Goal: Task Accomplishment & Management: Manage account settings

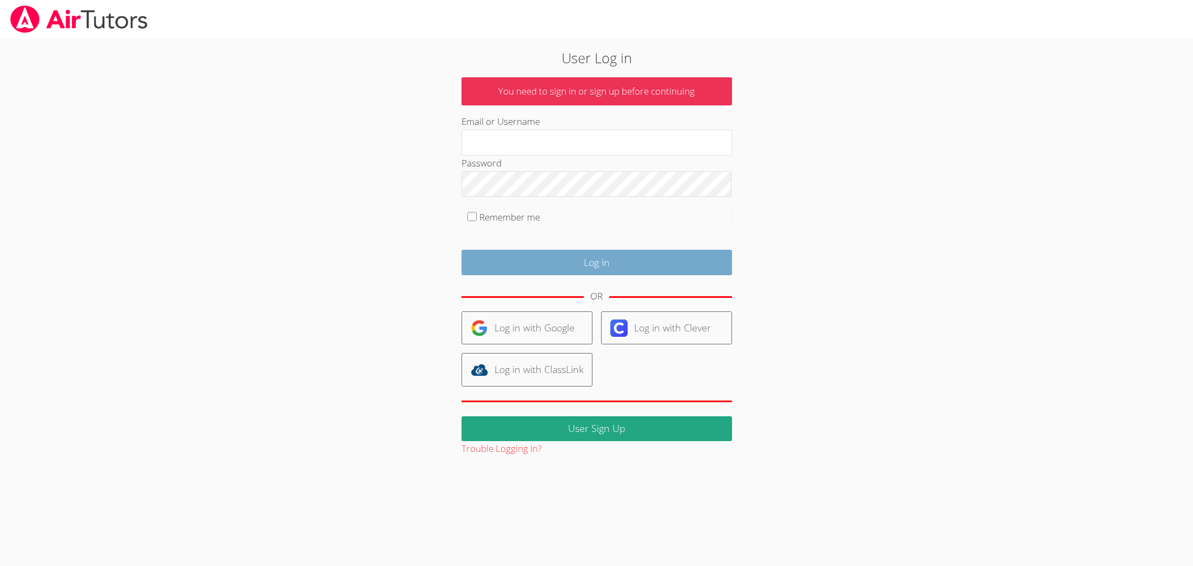
type input "brittanyatk13@yahoo.com"
click at [609, 255] on input "Log in" at bounding box center [596, 262] width 271 height 25
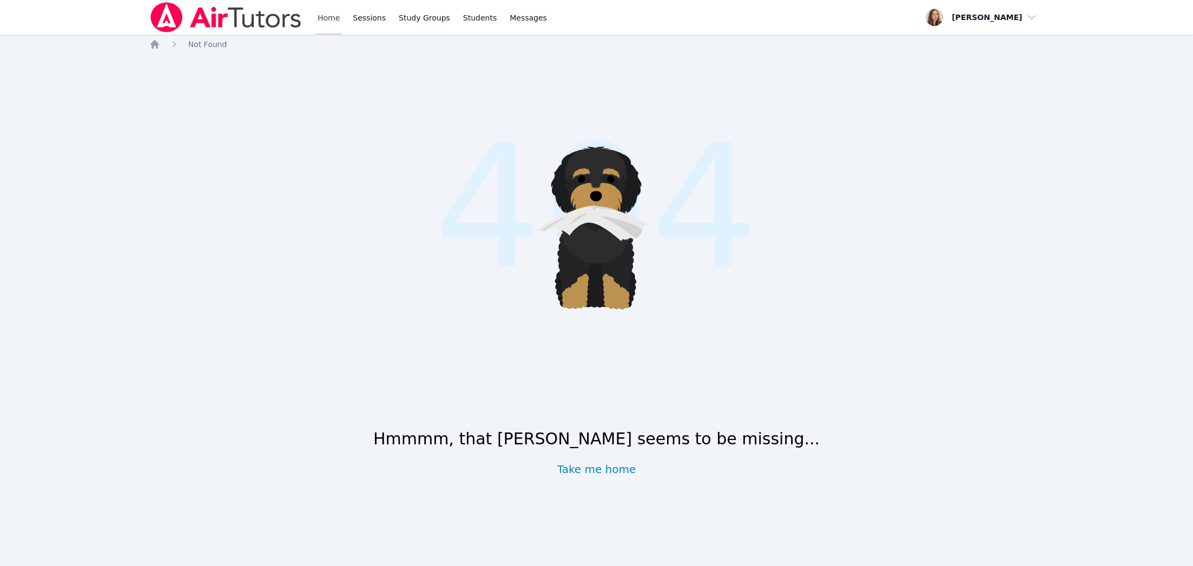
click at [332, 21] on link "Home" at bounding box center [328, 17] width 27 height 35
